Goal: Transaction & Acquisition: Book appointment/travel/reservation

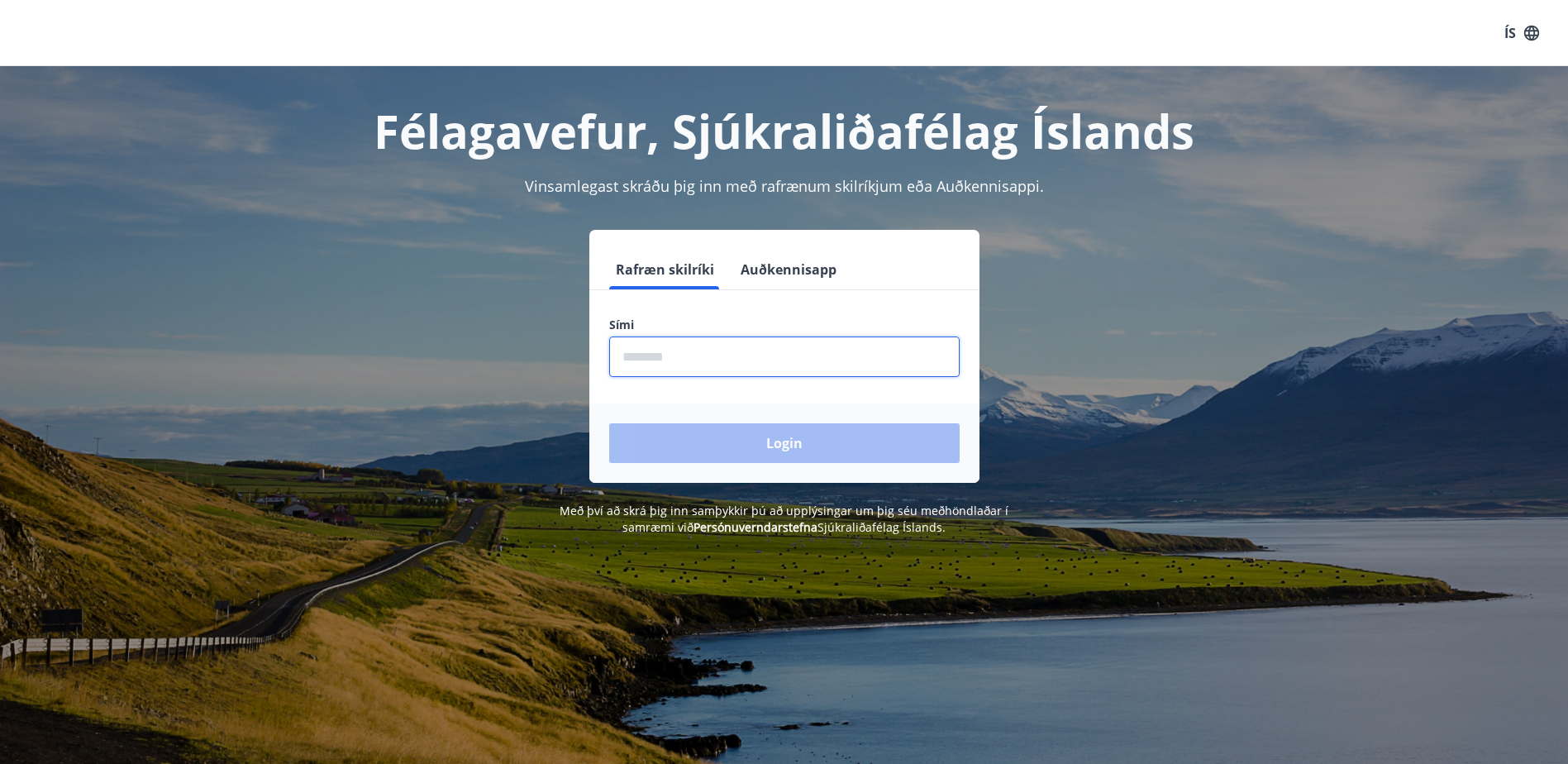
click at [637, 359] on input "phone" at bounding box center [784, 357] width 350 height 41
type input "********"
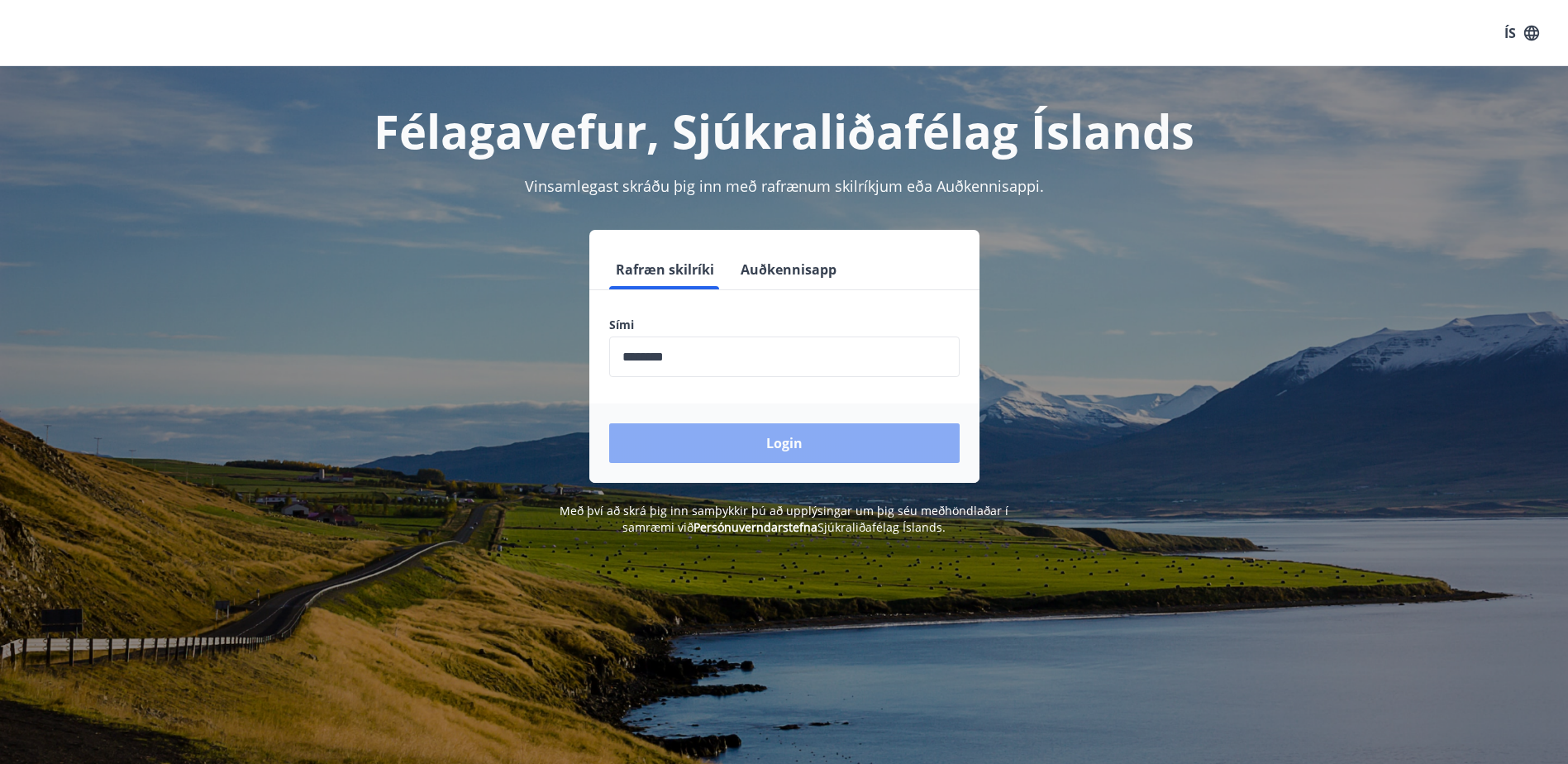
click at [735, 453] on button "Login" at bounding box center [784, 442] width 350 height 40
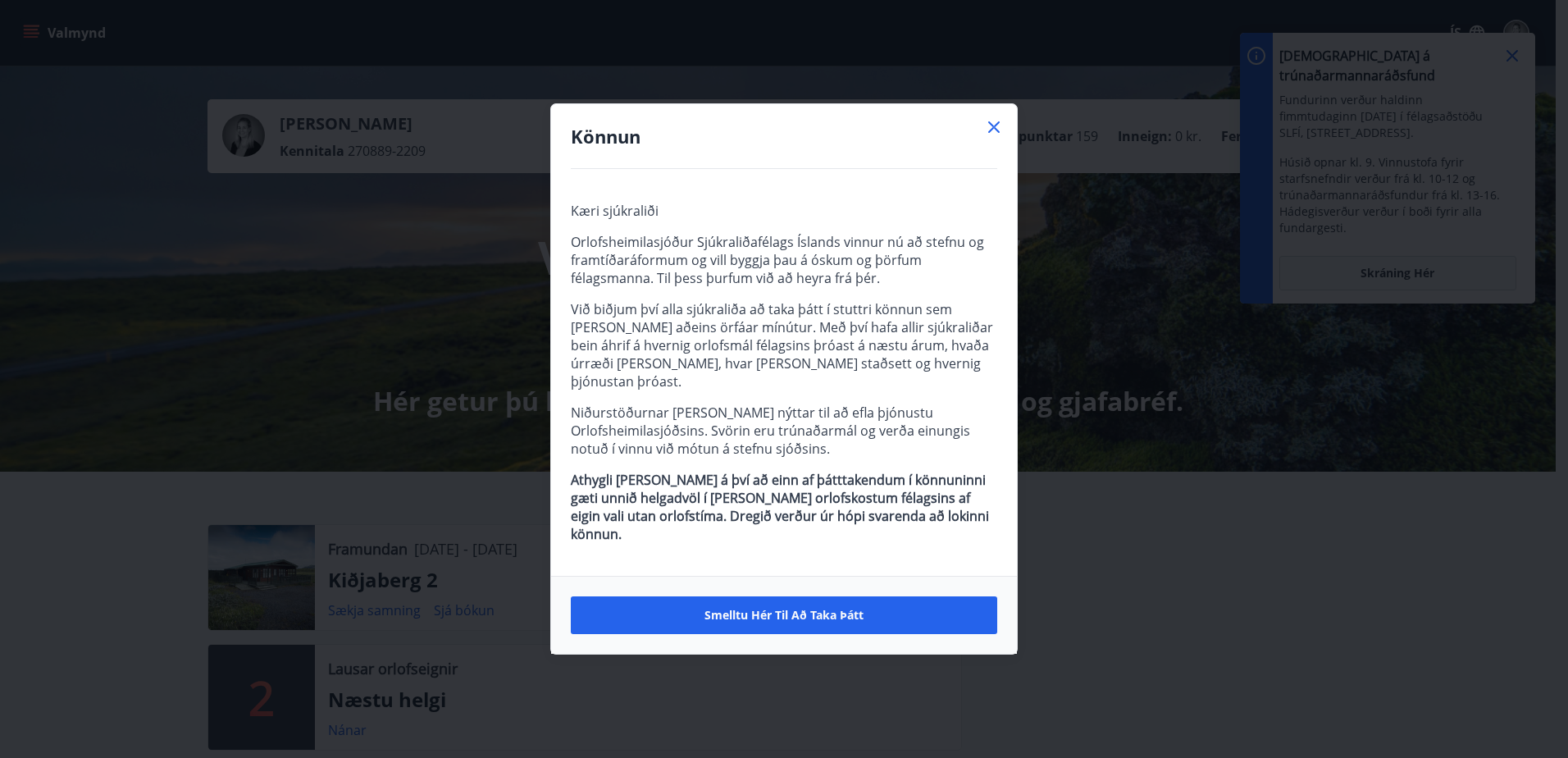
click at [998, 133] on icon at bounding box center [994, 128] width 12 height 12
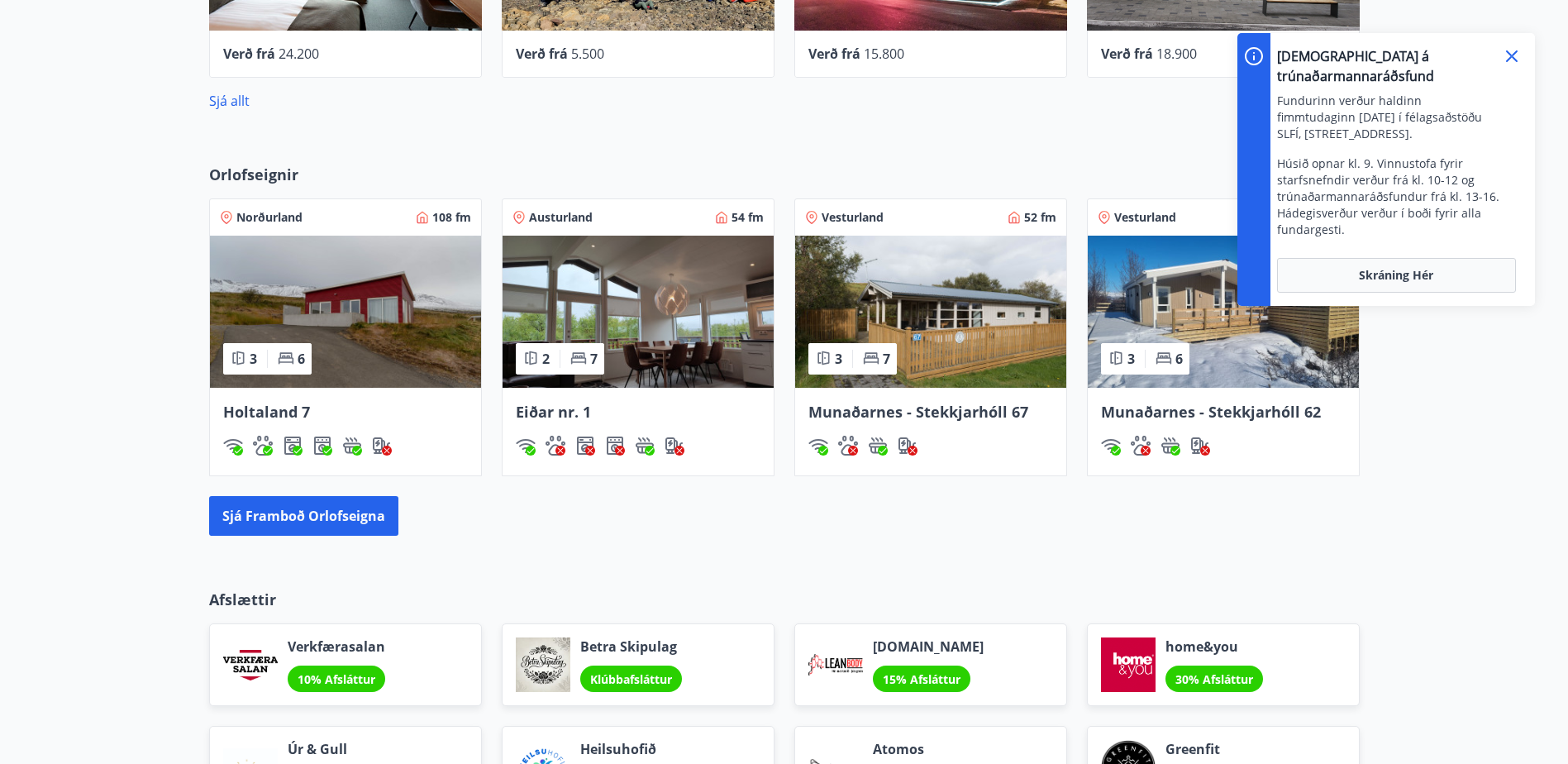
scroll to position [1075, 0]
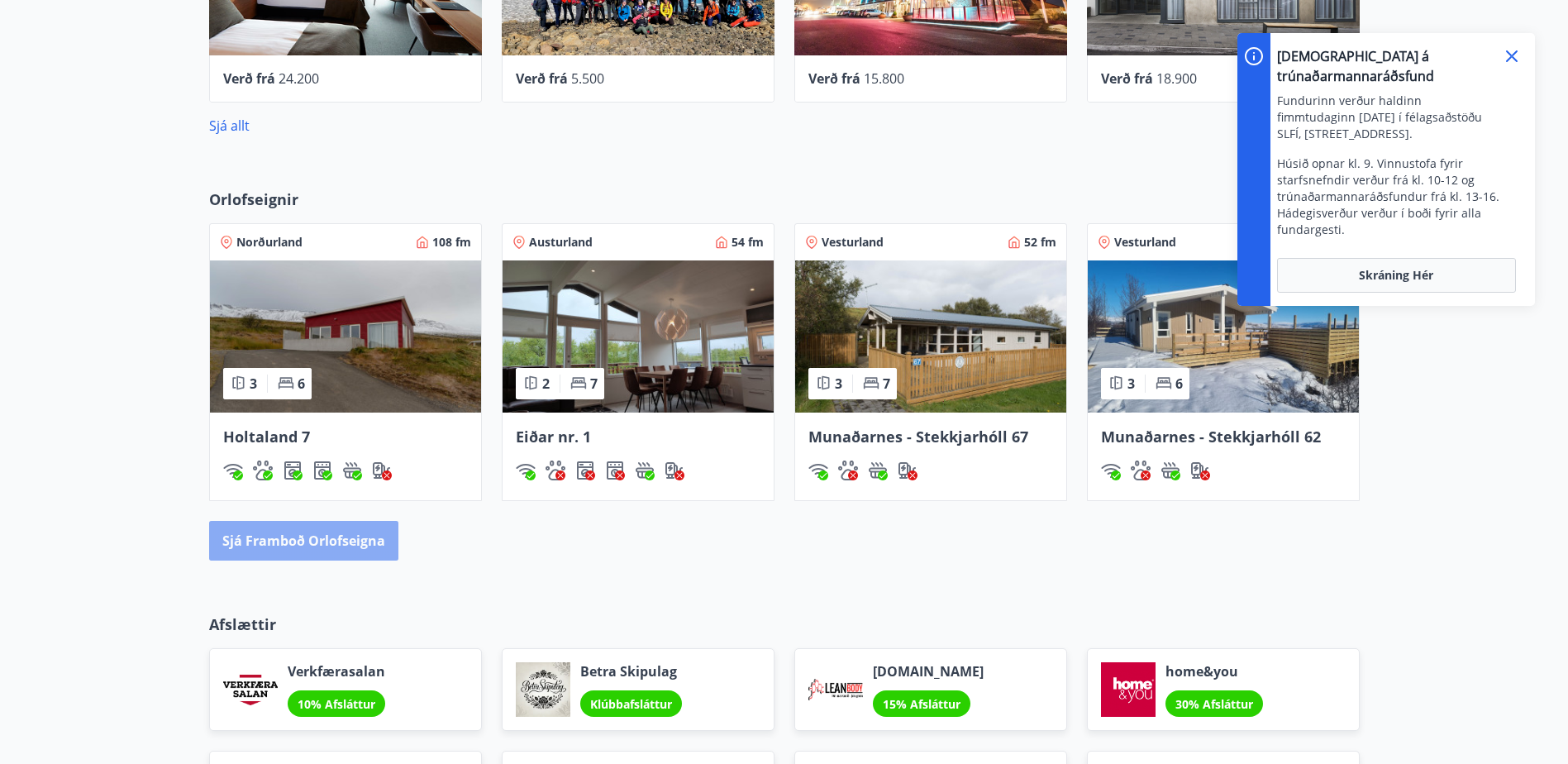
click at [339, 542] on button "Sjá framboð orlofseigna" at bounding box center [304, 541] width 190 height 40
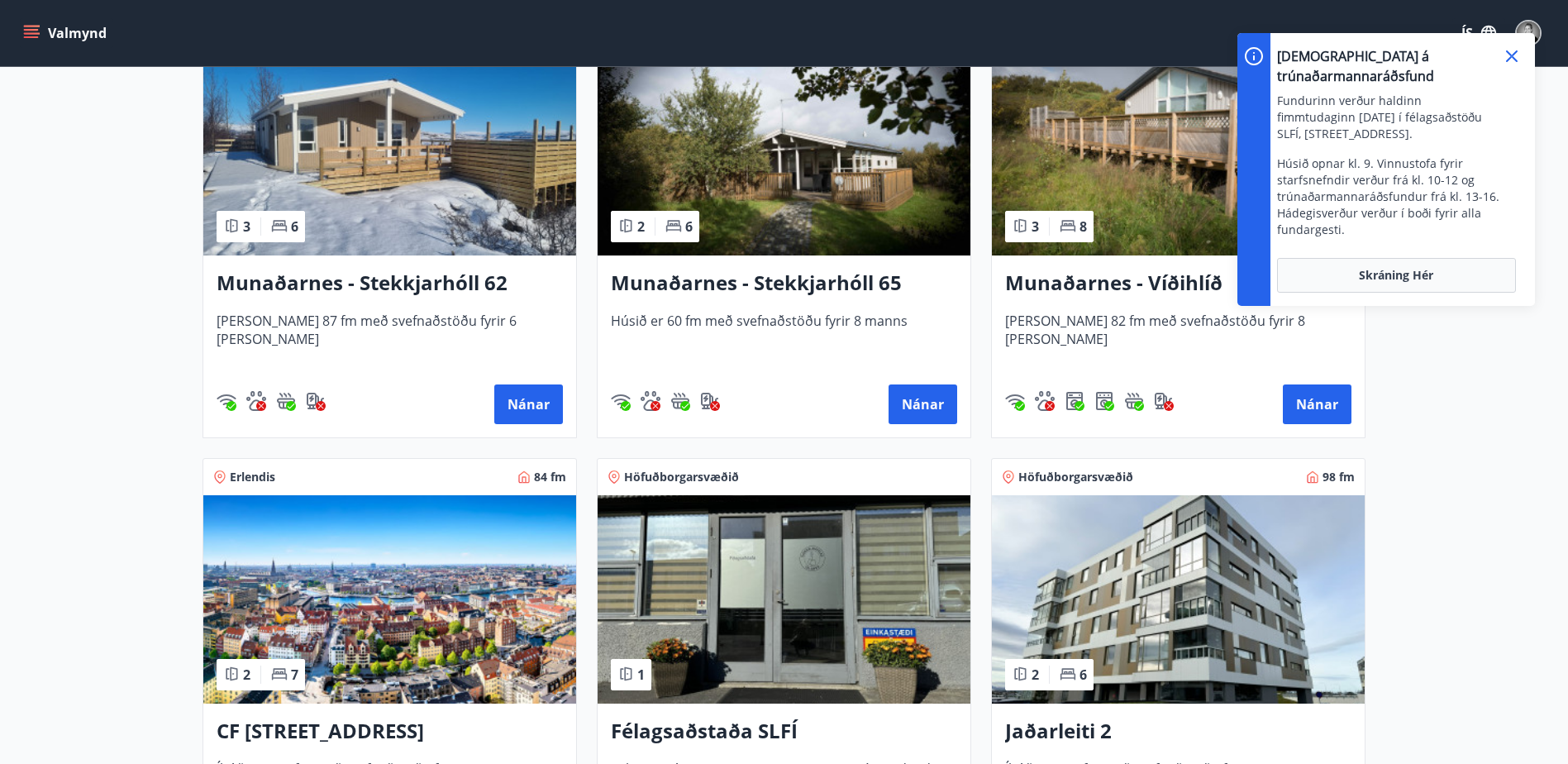
scroll to position [414, 0]
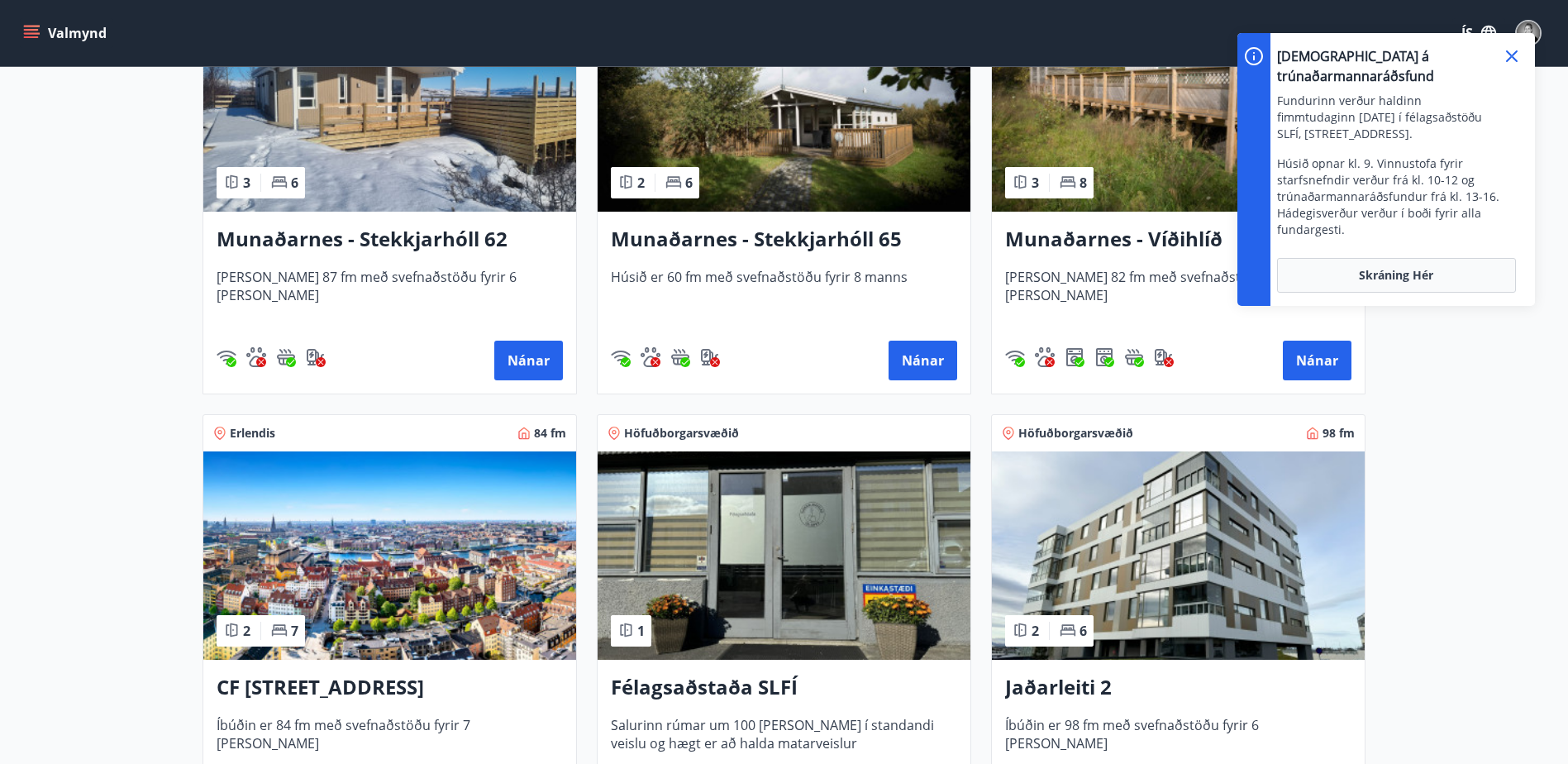
click at [1510, 55] on icon at bounding box center [1511, 56] width 19 height 19
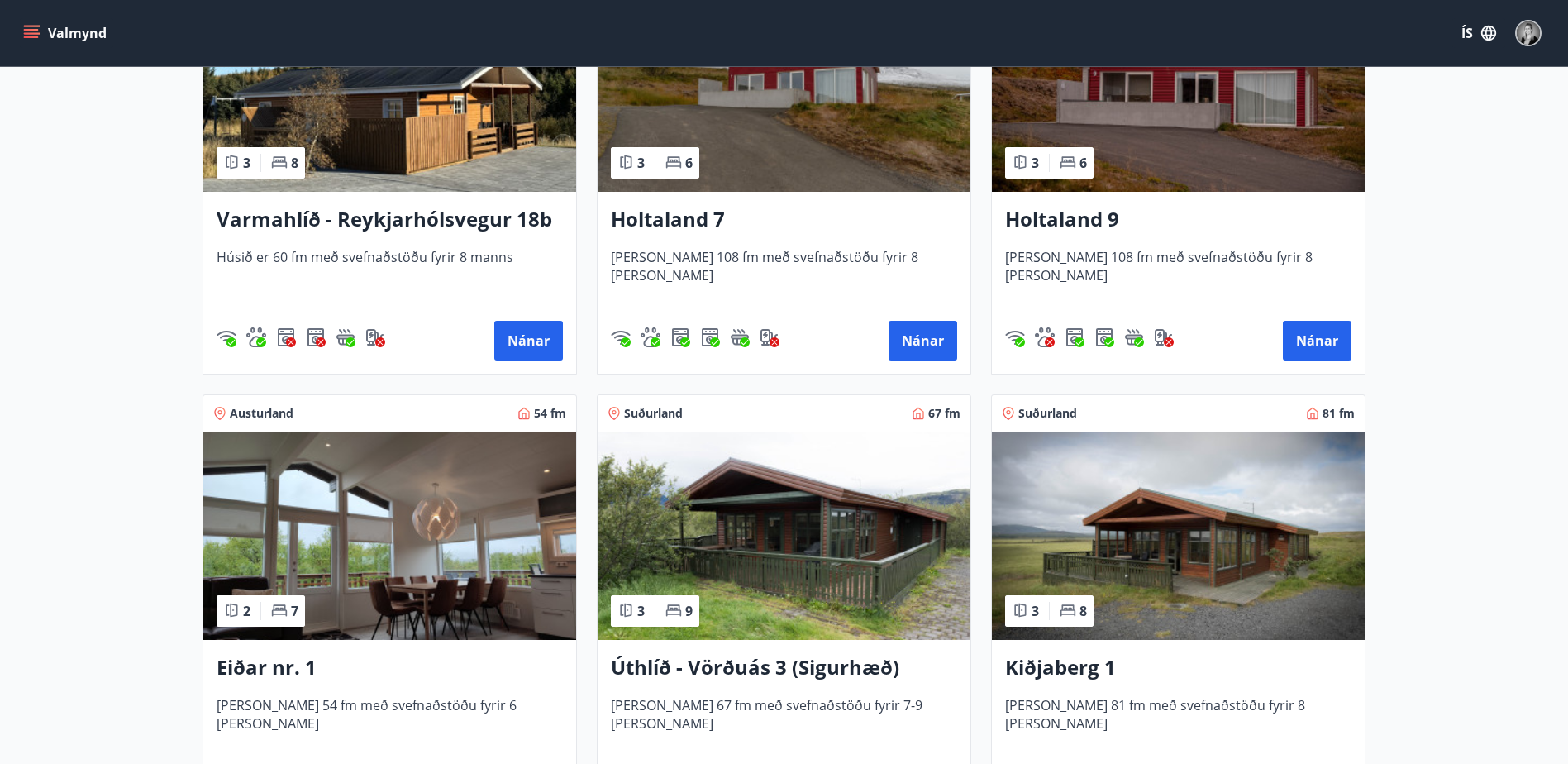
scroll to position [2067, 0]
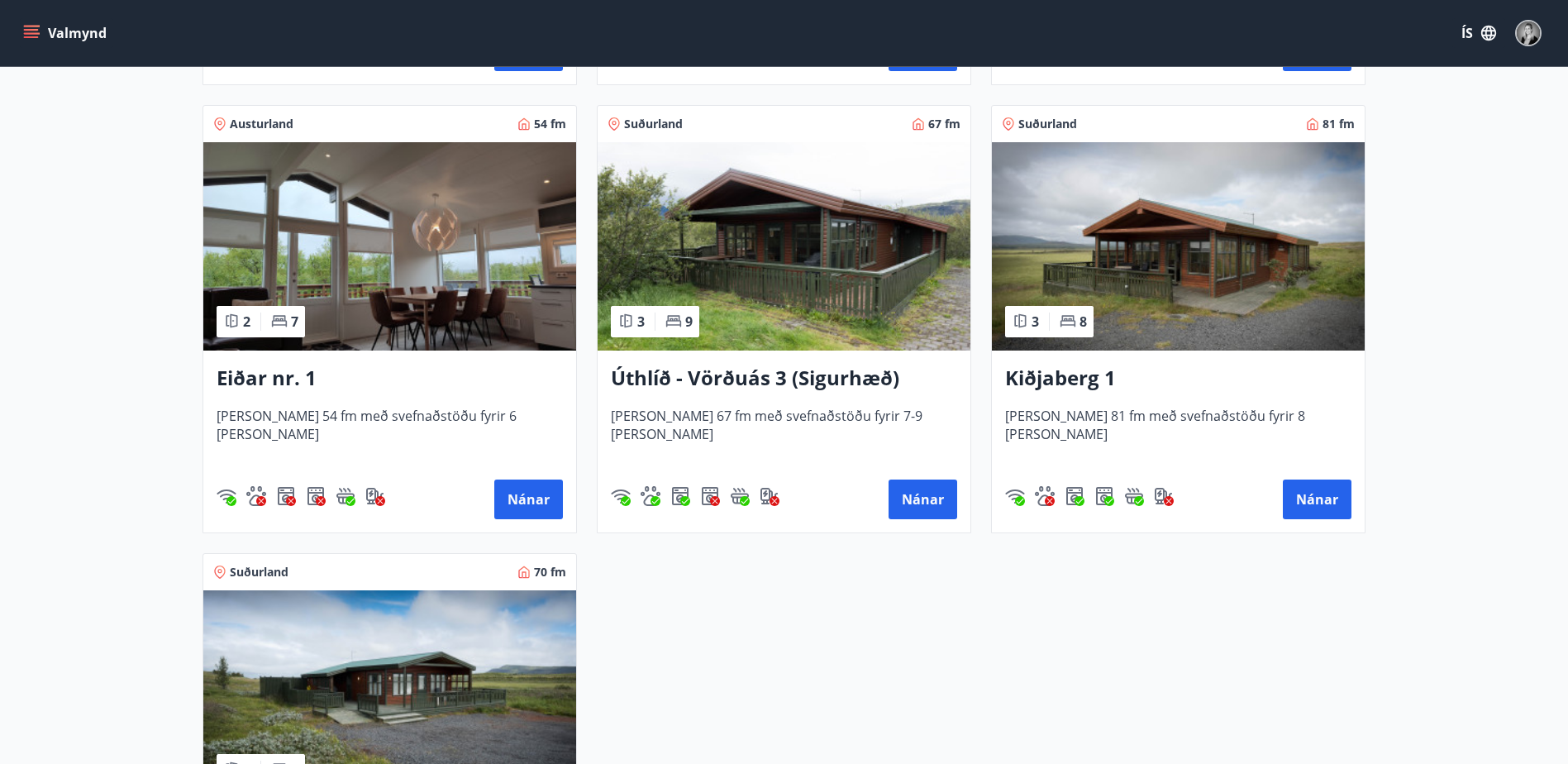
click at [784, 378] on h3 "Úthlíð - Vörðuás 3 (Sigurhæð)" at bounding box center [784, 378] width 346 height 30
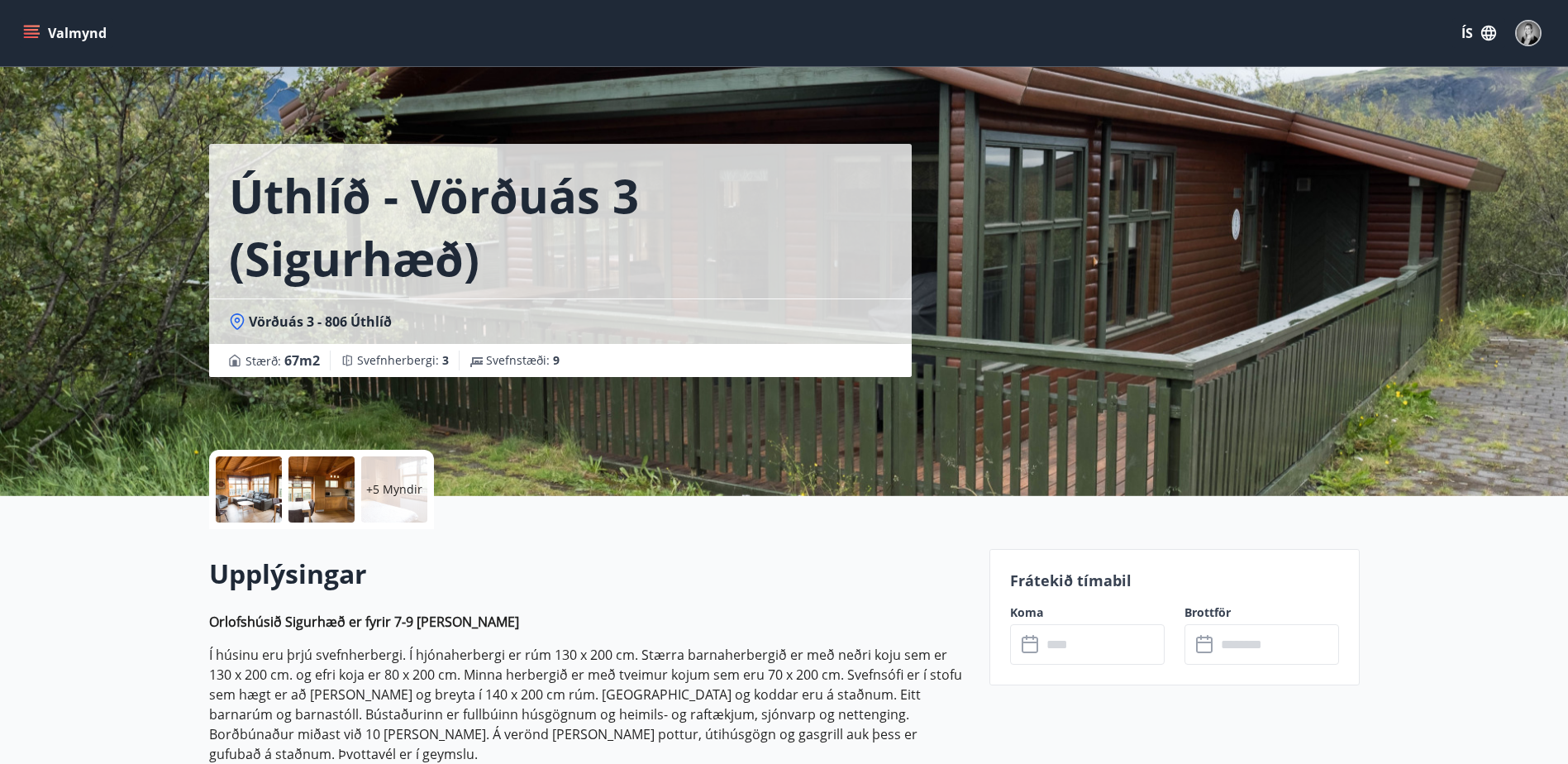
click at [259, 485] on div at bounding box center [249, 489] width 66 height 66
